Goal: Task Accomplishment & Management: Use online tool/utility

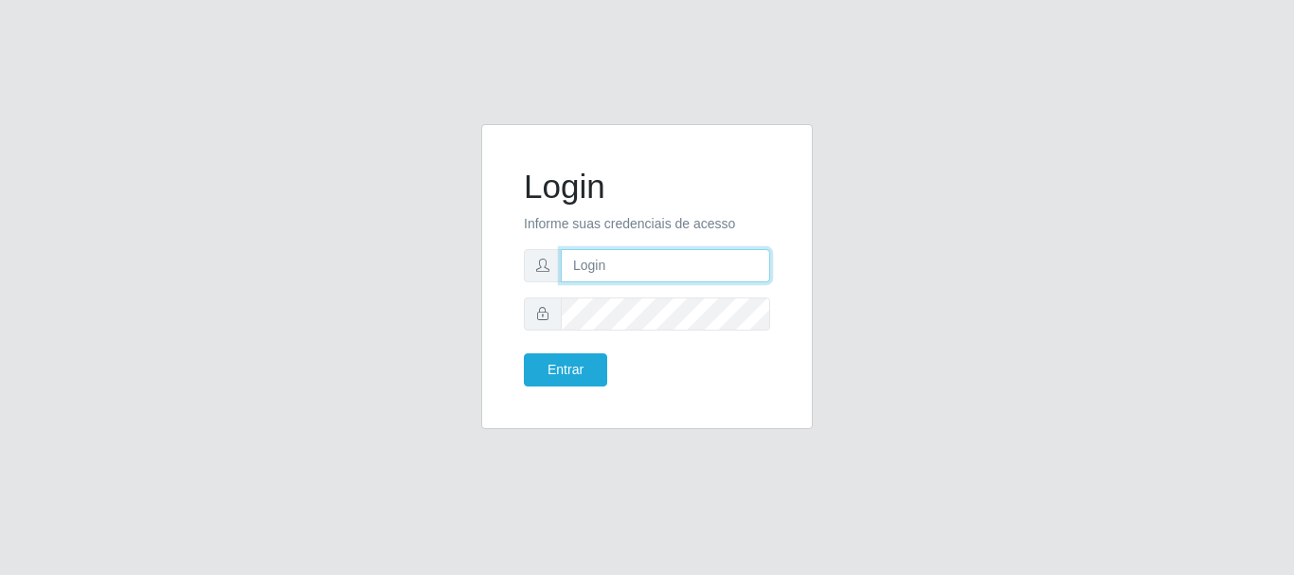
click at [631, 265] on input "text" at bounding box center [665, 265] width 209 height 33
type input "[PERSON_NAME]"
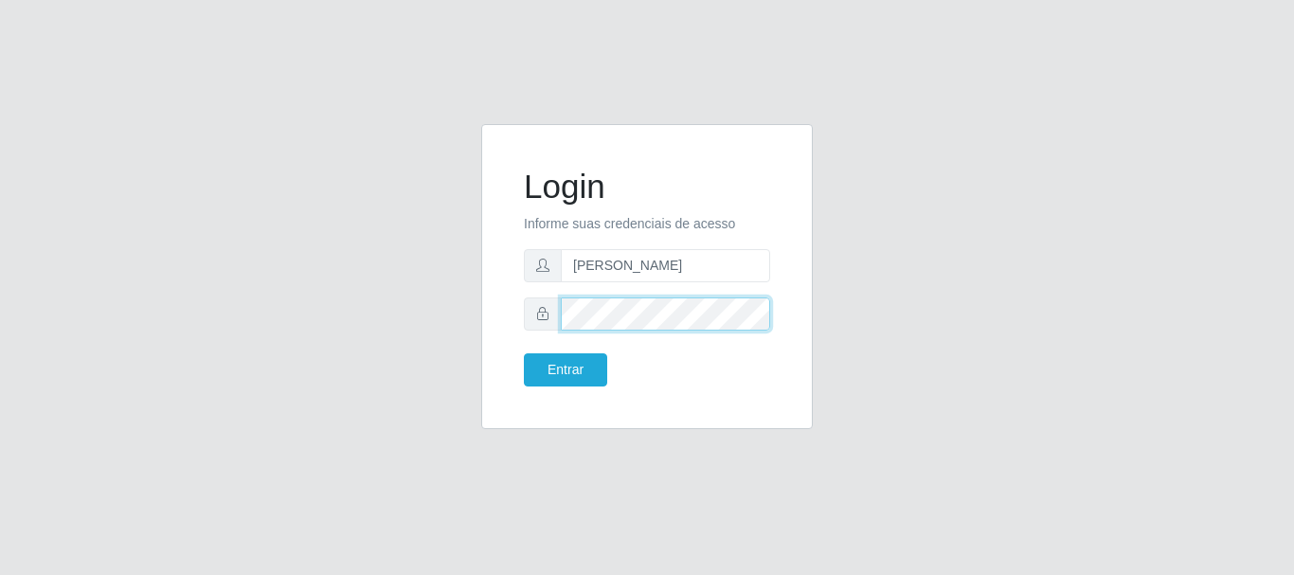
click at [524, 353] on button "Entrar" at bounding box center [565, 369] width 83 height 33
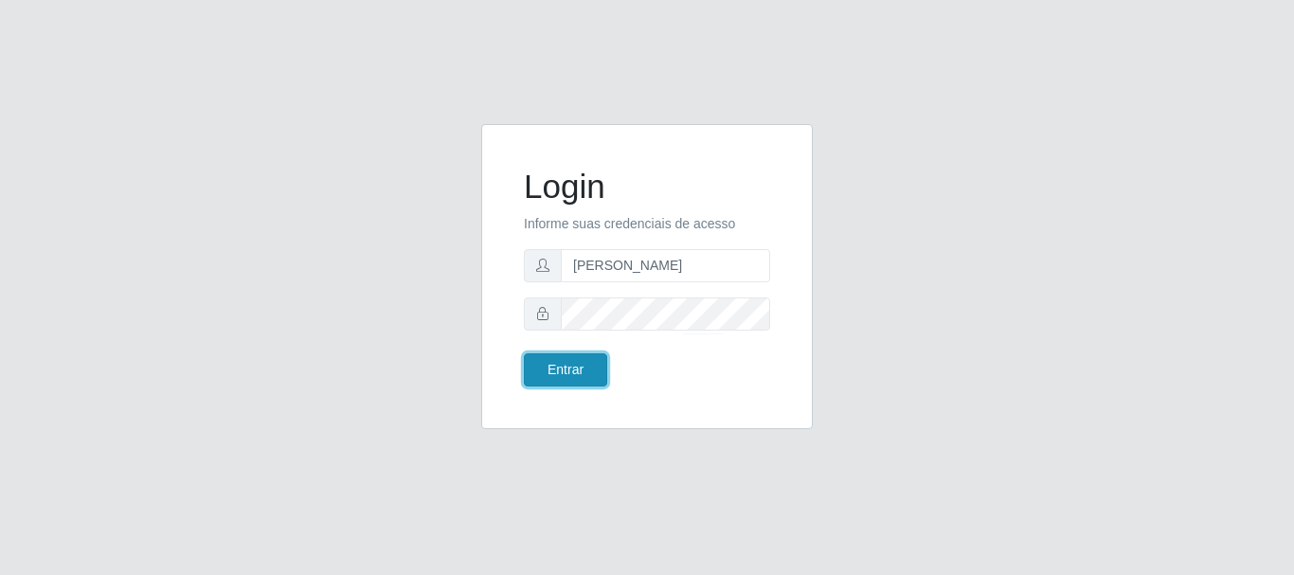
click at [581, 371] on button "Entrar" at bounding box center [565, 369] width 83 height 33
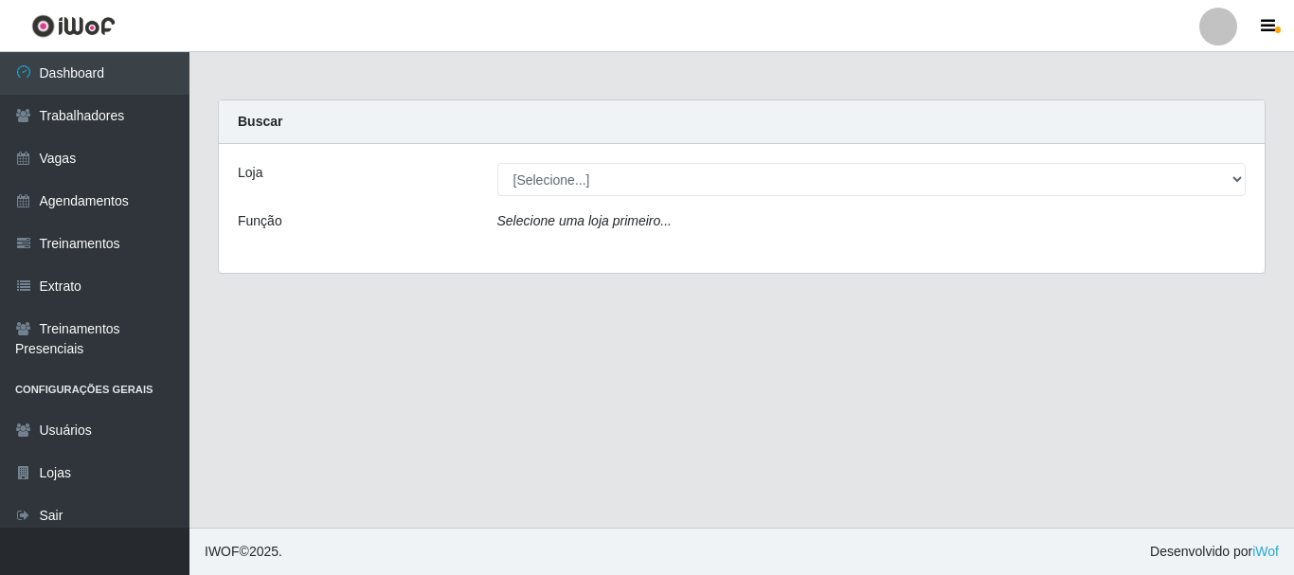
click at [599, 197] on div "Loja [Selecione...] Casa Galiotto Restaurante Função Selecione uma loja primeir…" at bounding box center [742, 208] width 1046 height 129
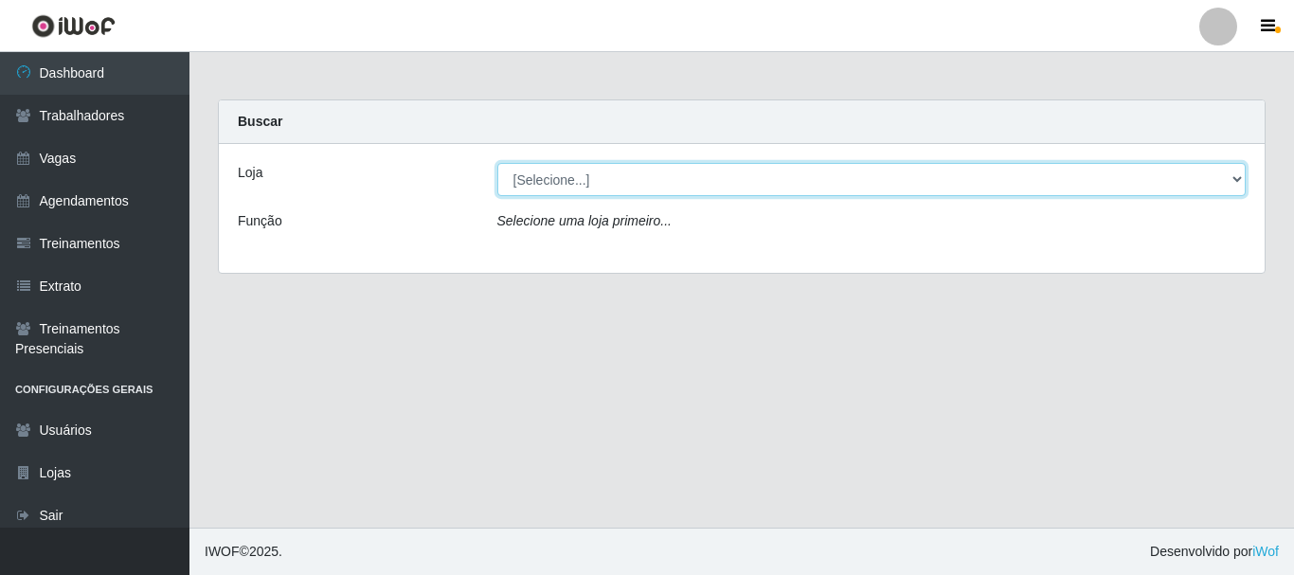
click at [595, 189] on select "[Selecione...] [GEOGRAPHIC_DATA]" at bounding box center [871, 179] width 749 height 33
select select "279"
click at [497, 163] on select "[Selecione...] [GEOGRAPHIC_DATA]" at bounding box center [871, 179] width 749 height 33
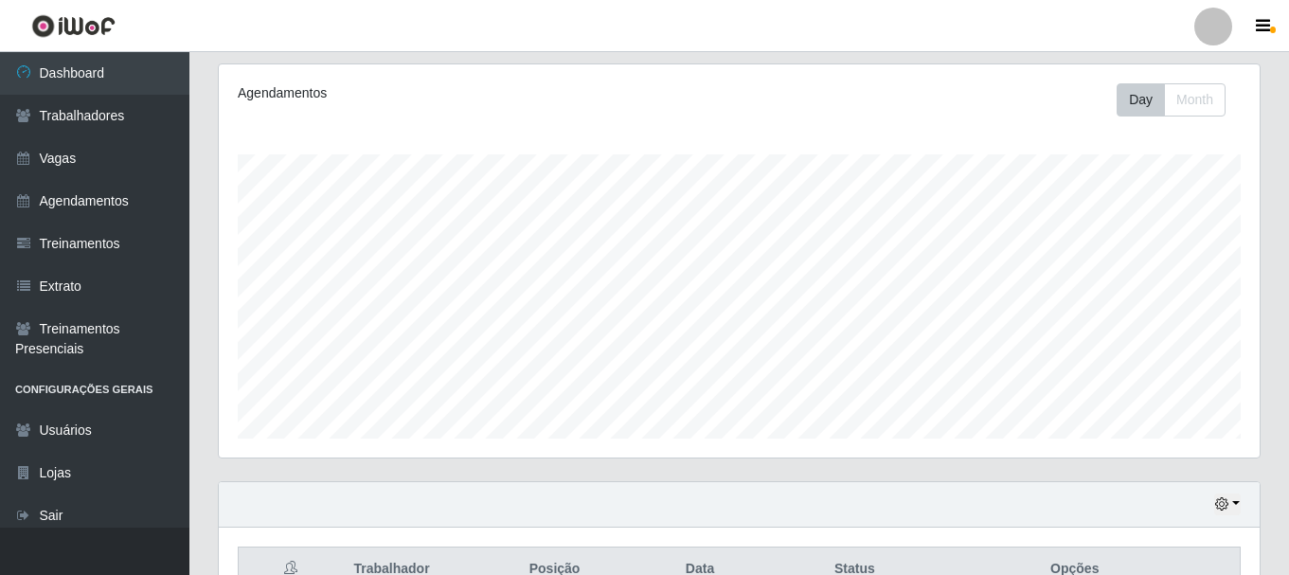
scroll to position [241, 0]
